Goal: Task Accomplishment & Management: Use online tool/utility

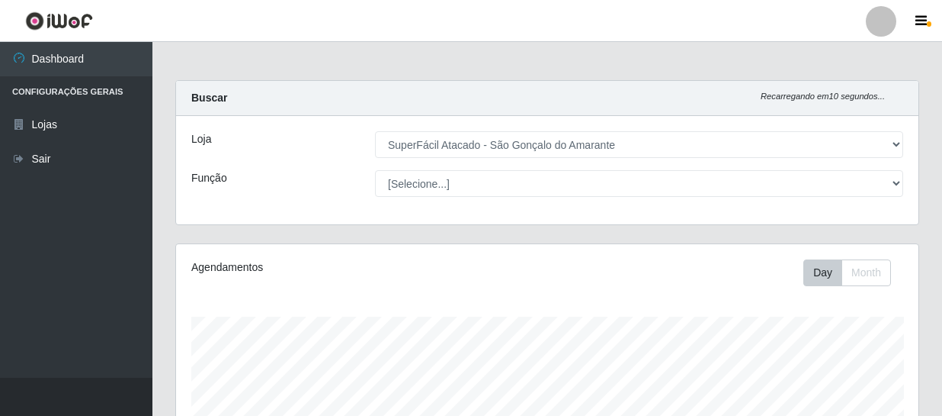
select select "408"
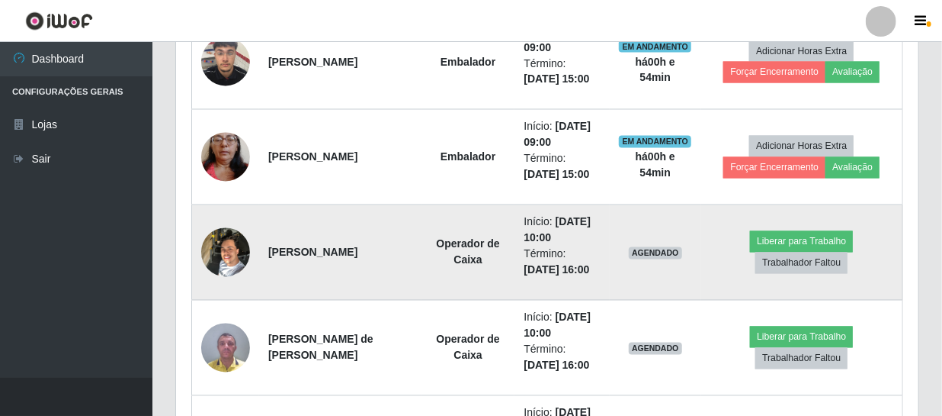
scroll to position [1157, 0]
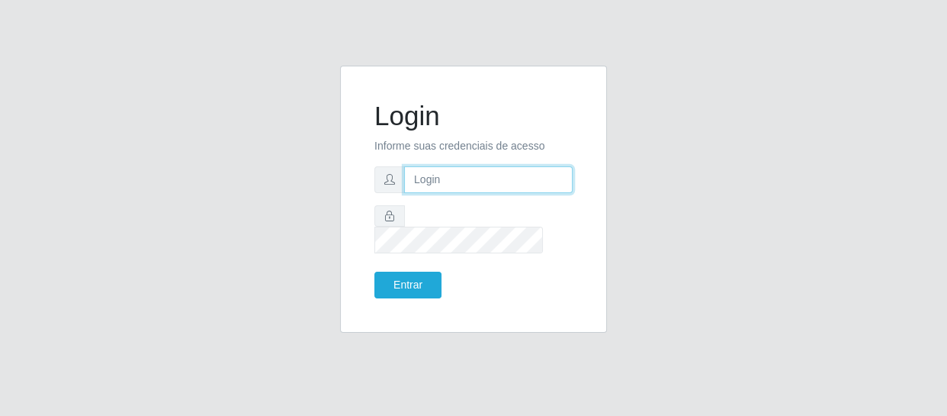
drag, startPoint x: 0, startPoint y: 0, endPoint x: 436, endPoint y: 189, distance: 475.3
click at [436, 189] on input "text" at bounding box center [488, 179] width 168 height 27
type input "[EMAIL_ADDRESS][DOMAIN_NAME]"
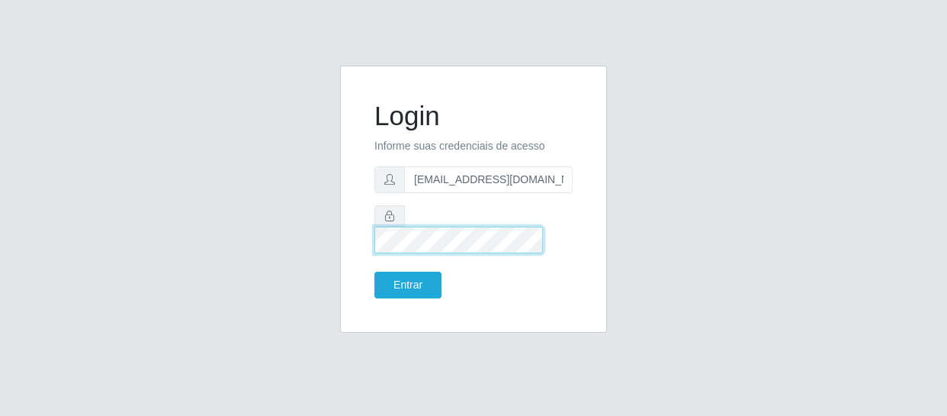
click at [374, 271] on button "Entrar" at bounding box center [407, 284] width 67 height 27
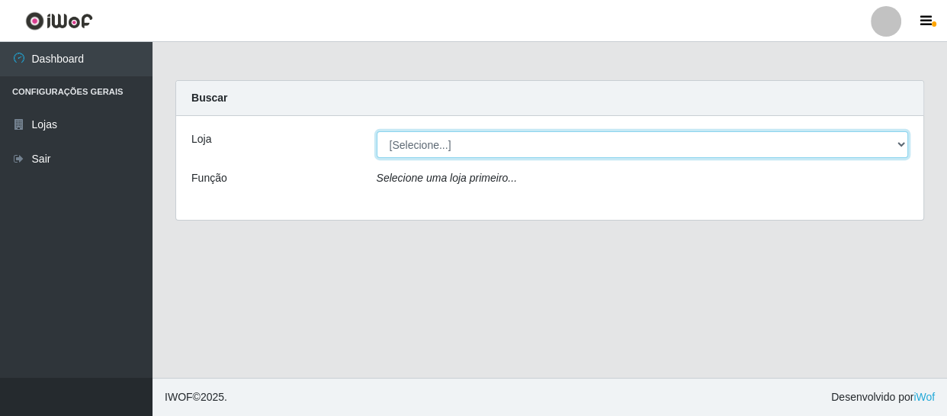
drag, startPoint x: 898, startPoint y: 140, endPoint x: 886, endPoint y: 156, distance: 19.5
click at [897, 142] on select "[Selecione...] SuperFácil Atacado - São Gonçalo do Amarante" at bounding box center [643, 144] width 532 height 27
select select "408"
click at [377, 131] on select "[Selecione...] SuperFácil Atacado - São Gonçalo do Amarante" at bounding box center [643, 144] width 532 height 27
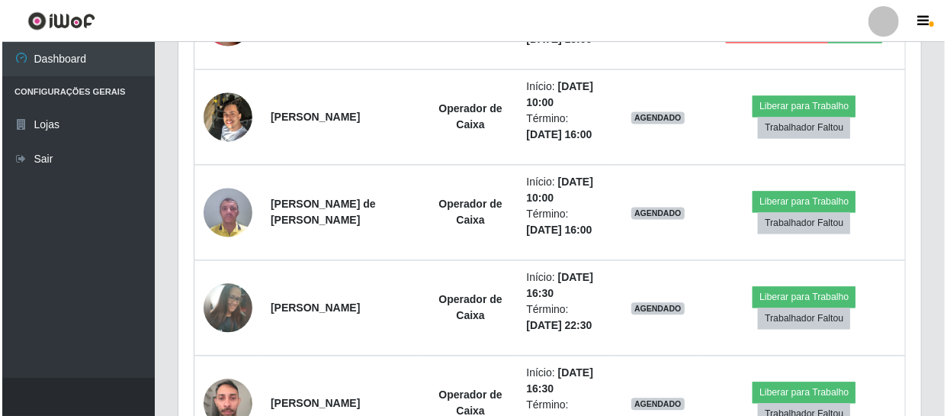
scroll to position [1386, 0]
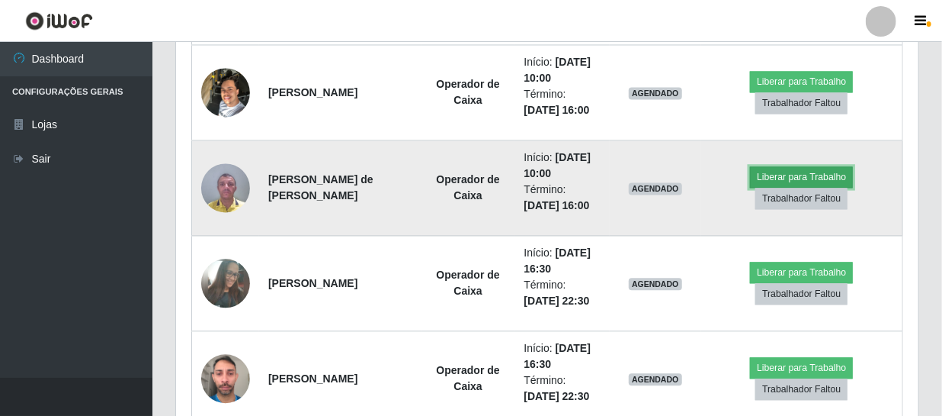
click at [763, 173] on button "Liberar para Trabalho" at bounding box center [801, 176] width 103 height 21
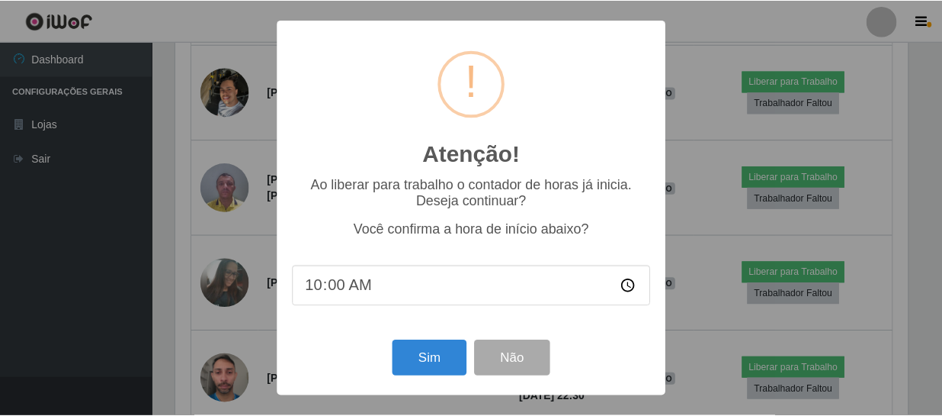
scroll to position [316, 736]
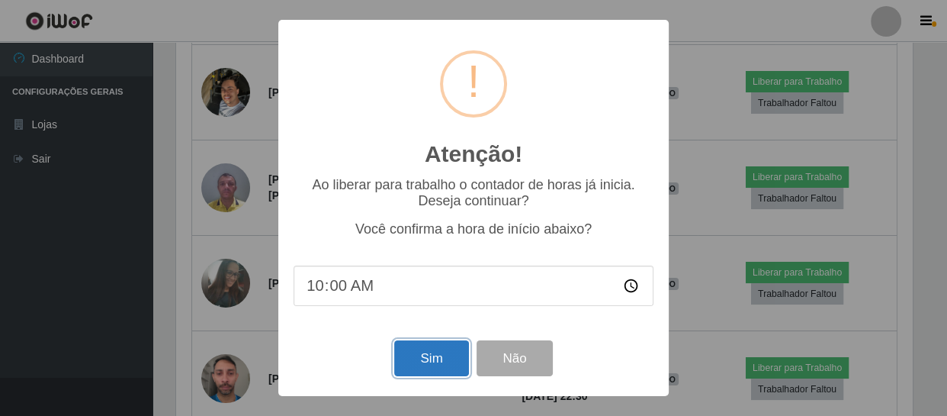
click at [444, 351] on button "Sim" at bounding box center [431, 358] width 74 height 36
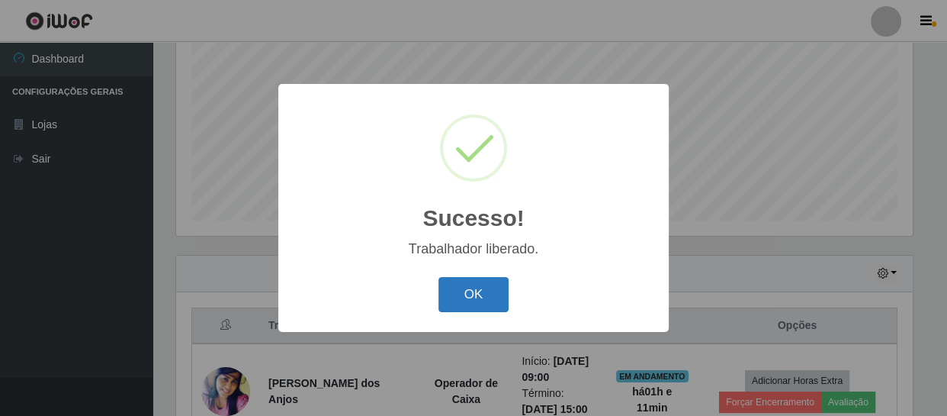
click at [486, 297] on button "OK" at bounding box center [473, 295] width 71 height 36
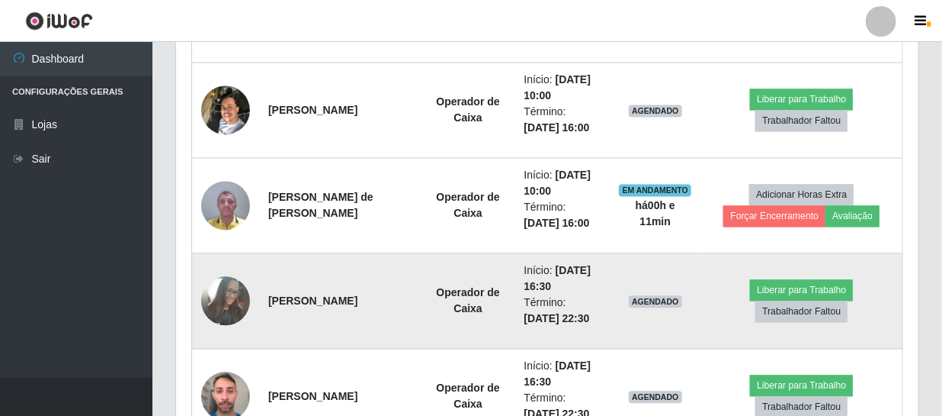
scroll to position [1365, 0]
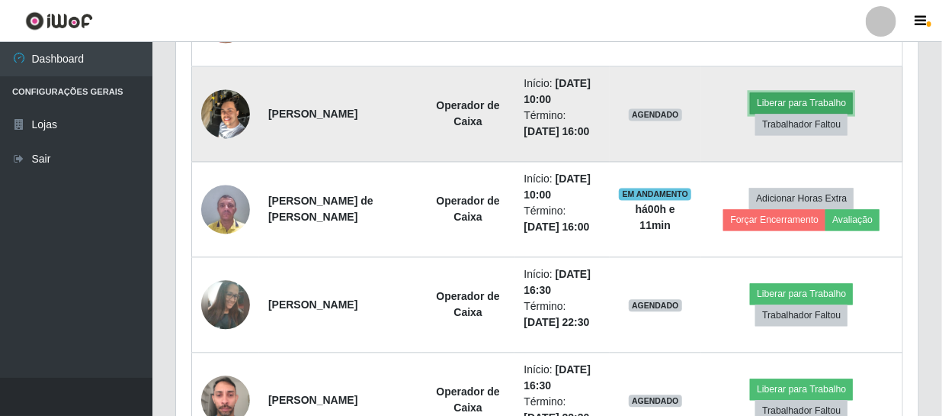
click at [794, 95] on button "Liberar para Trabalho" at bounding box center [801, 102] width 103 height 21
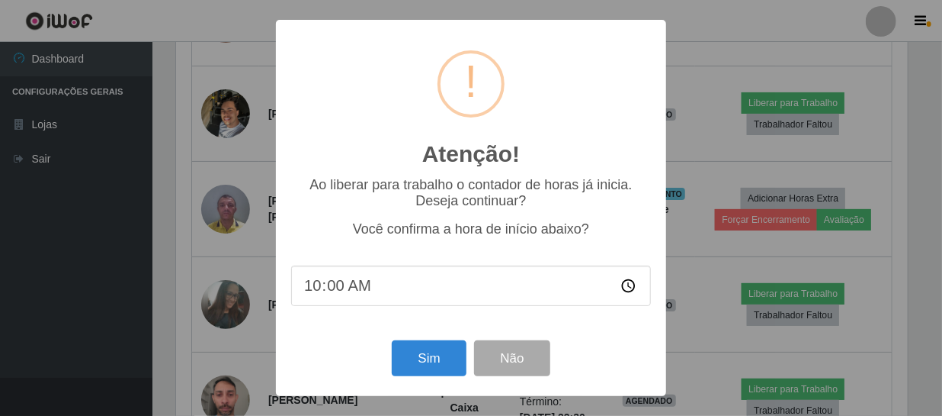
scroll to position [316, 736]
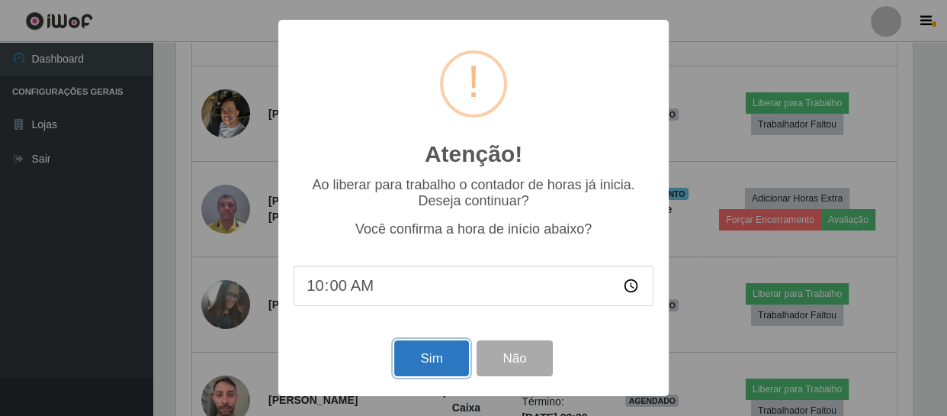
click at [435, 361] on button "Sim" at bounding box center [431, 358] width 74 height 36
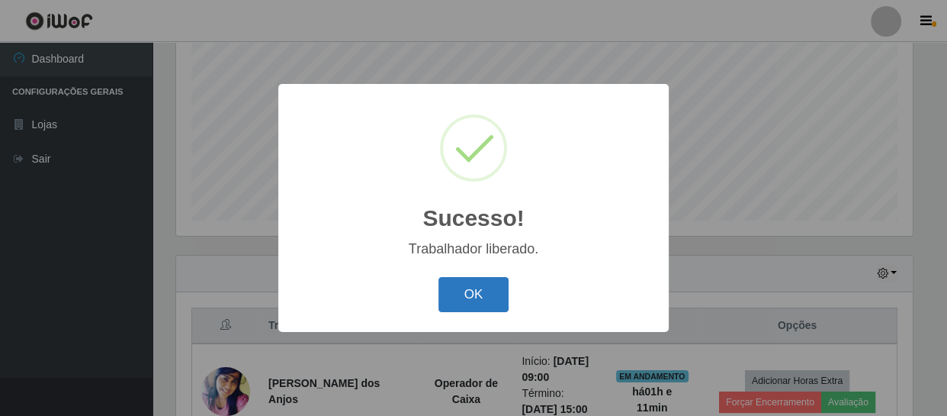
click at [472, 297] on button "OK" at bounding box center [473, 295] width 71 height 36
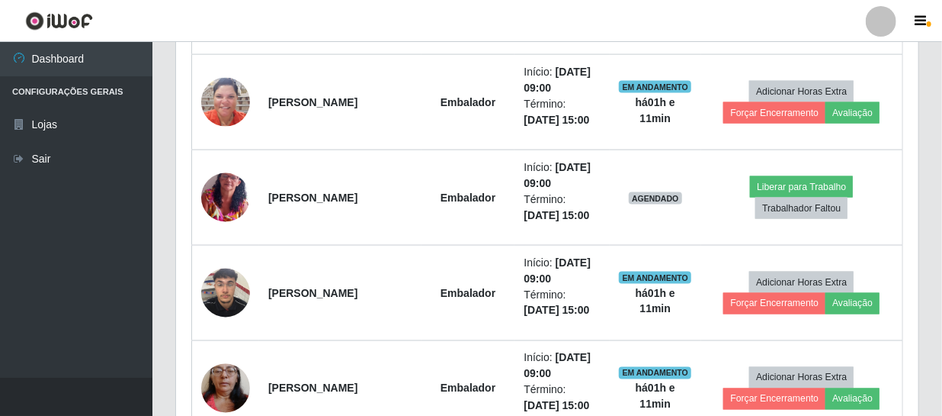
scroll to position [1018, 0]
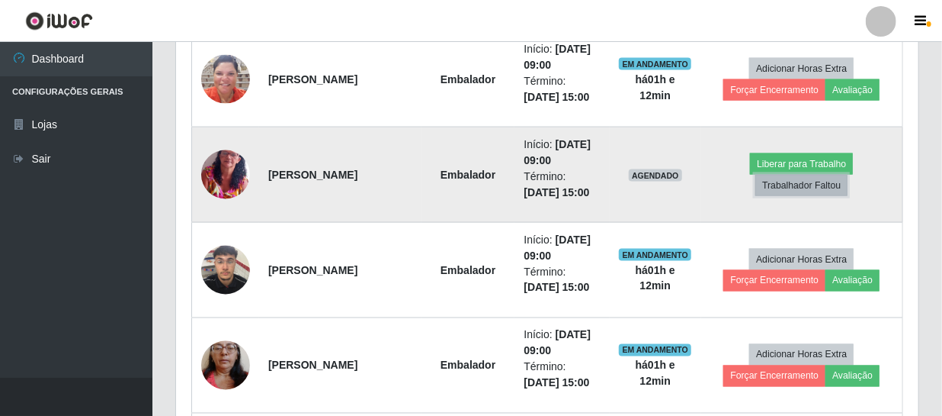
click at [767, 188] on button "Trabalhador Faltou" at bounding box center [802, 185] width 92 height 21
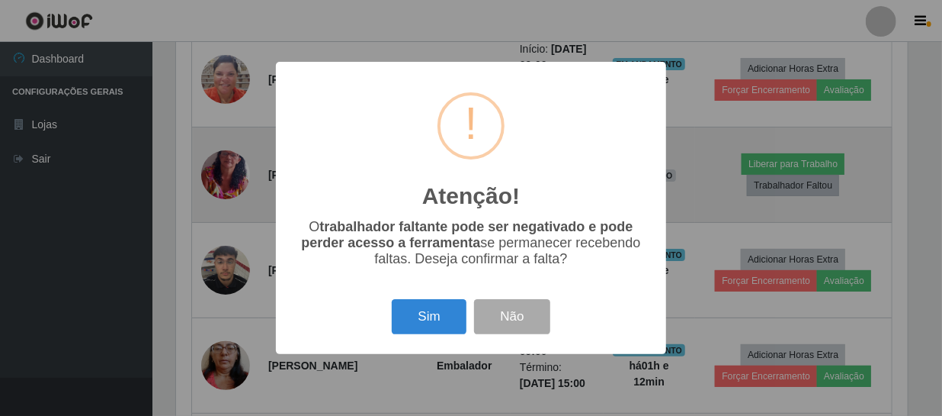
scroll to position [316, 736]
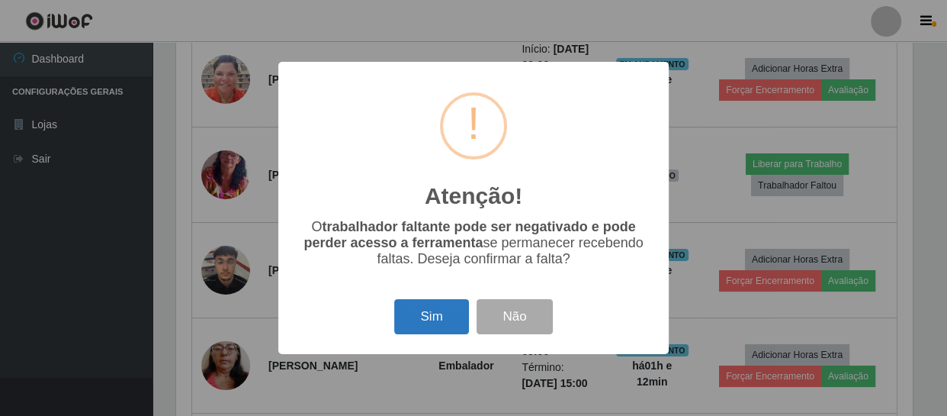
click at [412, 322] on button "Sim" at bounding box center [431, 317] width 74 height 36
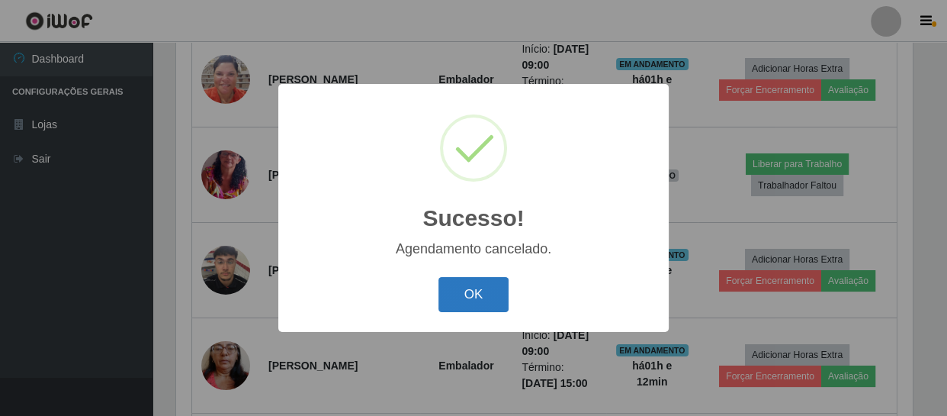
click at [472, 293] on button "OK" at bounding box center [473, 295] width 71 height 36
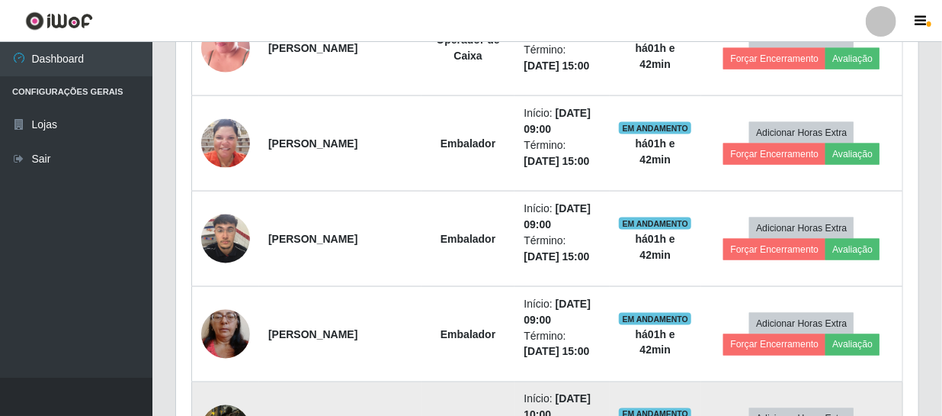
scroll to position [948, 0]
